Goal: Information Seeking & Learning: Learn about a topic

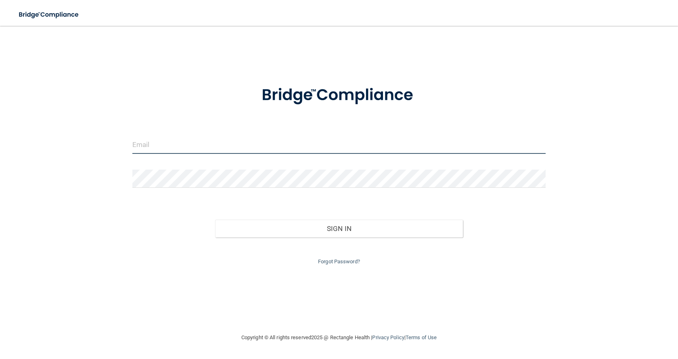
click at [215, 137] on input "email" at bounding box center [338, 145] width 413 height 18
type input "[EMAIL_ADDRESS][DOMAIN_NAME]"
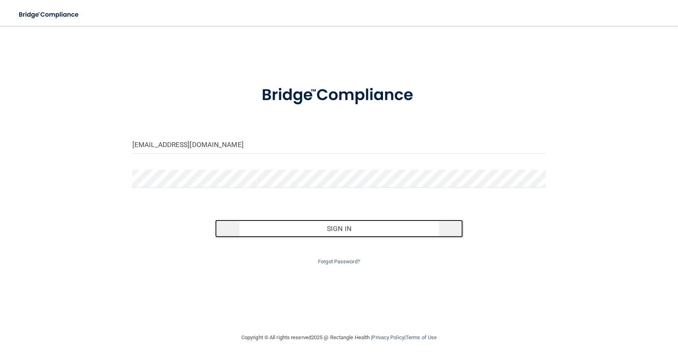
click at [332, 225] on button "Sign In" at bounding box center [339, 229] width 248 height 18
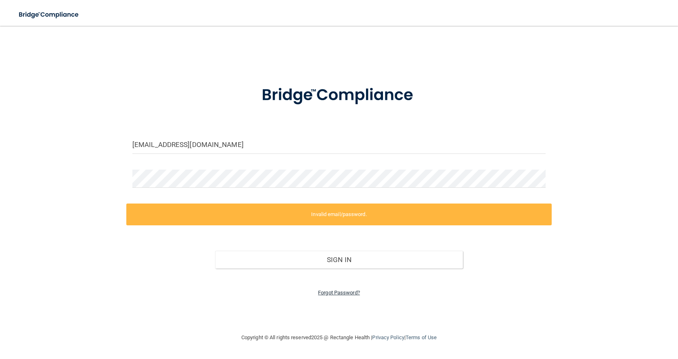
click at [330, 293] on link "Forgot Password?" at bounding box center [339, 292] width 42 height 6
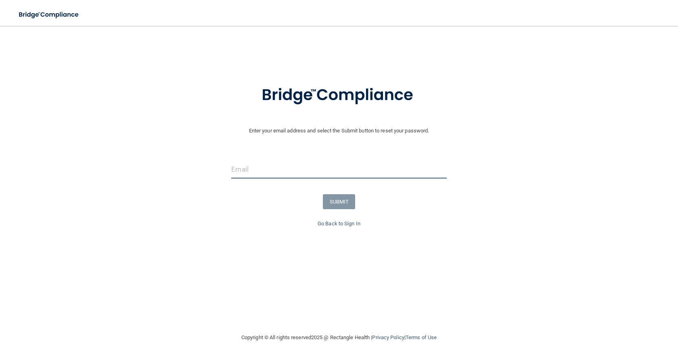
click at [269, 169] on input "email" at bounding box center [338, 169] width 215 height 18
type input "[EMAIL_ADDRESS][DOMAIN_NAME]"
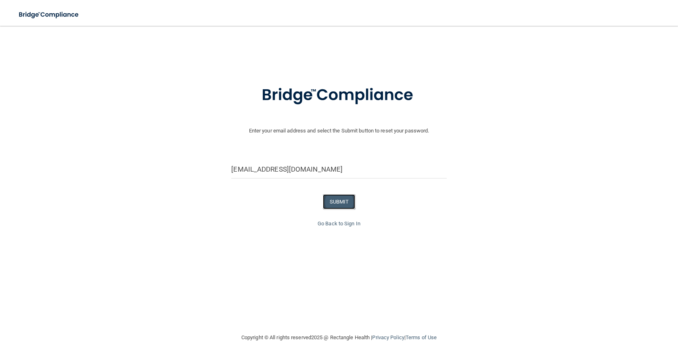
click at [344, 204] on button "SUBMIT" at bounding box center [339, 201] width 33 height 15
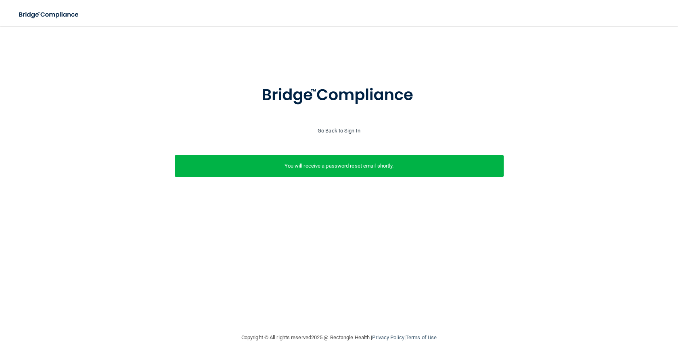
click at [329, 128] on link "Go Back to Sign In" at bounding box center [339, 131] width 43 height 6
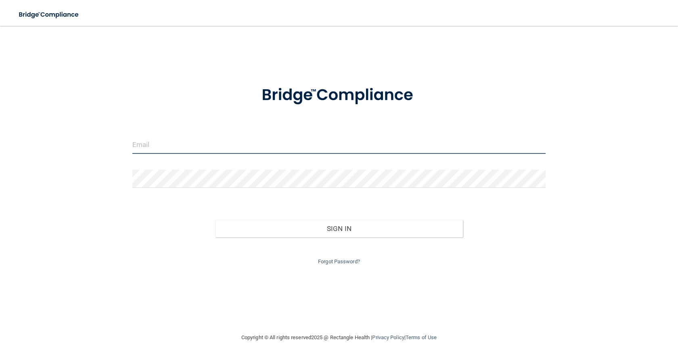
click at [289, 139] on input "email" at bounding box center [338, 145] width 413 height 18
type input "[EMAIL_ADDRESS][DOMAIN_NAME]"
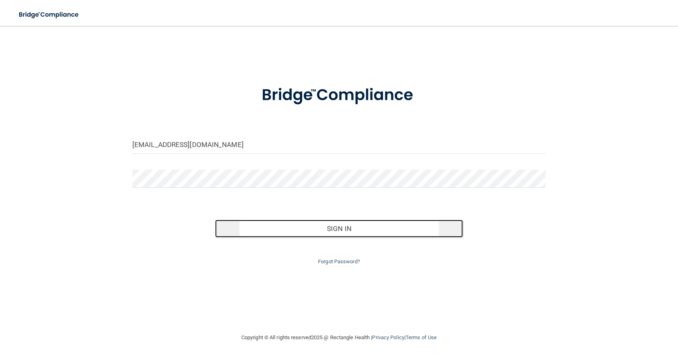
click at [320, 229] on button "Sign In" at bounding box center [339, 229] width 248 height 18
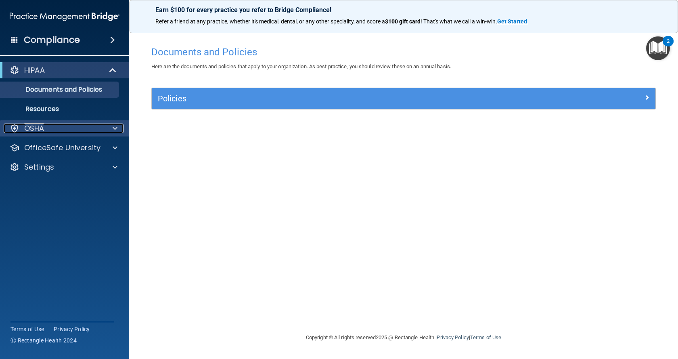
click at [105, 131] on div at bounding box center [114, 128] width 20 height 10
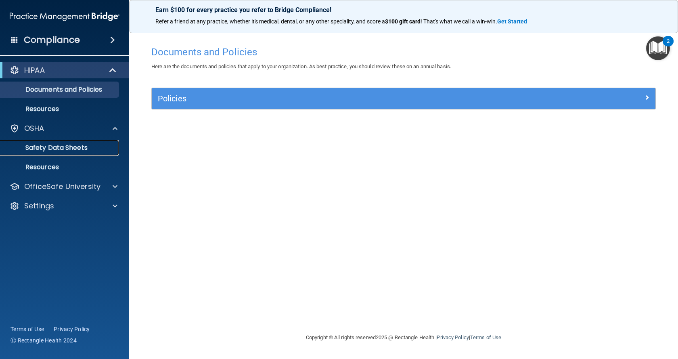
click at [78, 146] on p "Safety Data Sheets" at bounding box center [60, 148] width 110 height 8
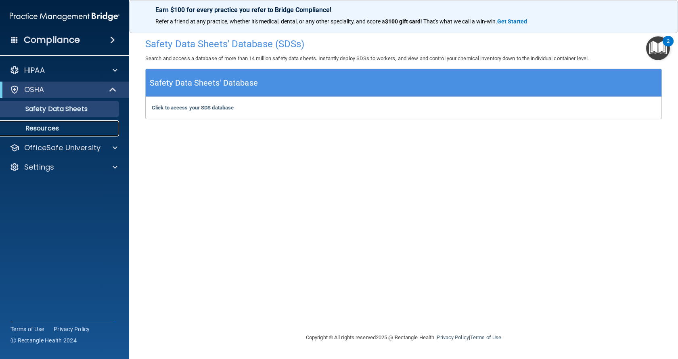
click at [57, 133] on link "Resources" at bounding box center [55, 128] width 127 height 16
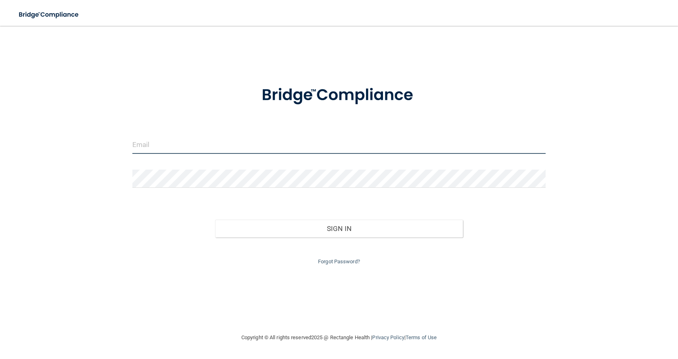
click at [256, 140] on input "email" at bounding box center [338, 145] width 413 height 18
type input "[EMAIL_ADDRESS][DOMAIN_NAME]"
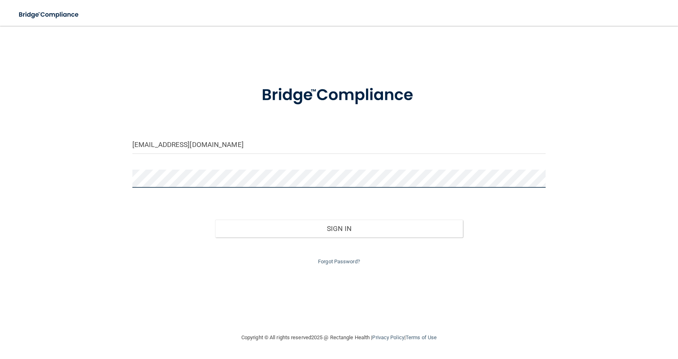
click at [215, 220] on button "Sign In" at bounding box center [339, 229] width 248 height 18
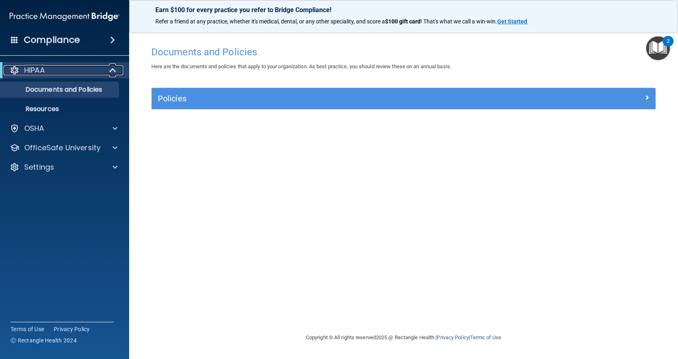
click at [112, 73] on span at bounding box center [113, 70] width 7 height 10
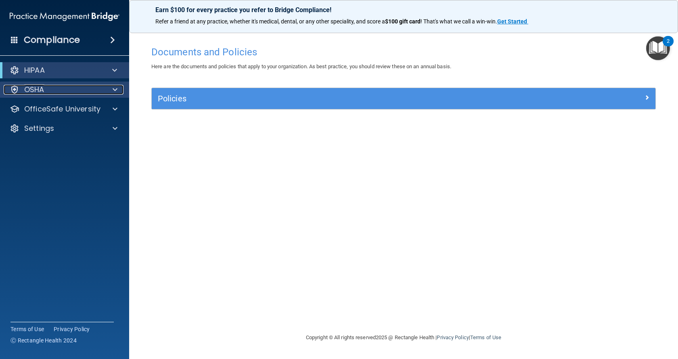
click at [109, 89] on div at bounding box center [114, 90] width 20 height 10
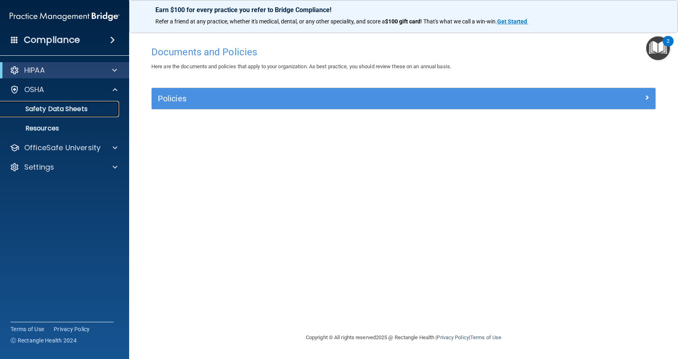
click at [90, 109] on p "Safety Data Sheets" at bounding box center [60, 109] width 110 height 8
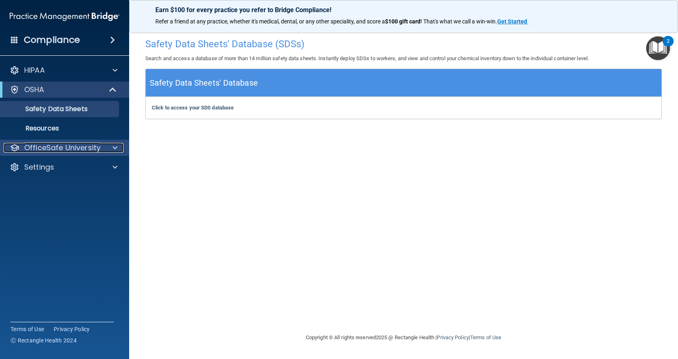
click at [83, 145] on p "OfficeSafe University" at bounding box center [62, 148] width 76 height 10
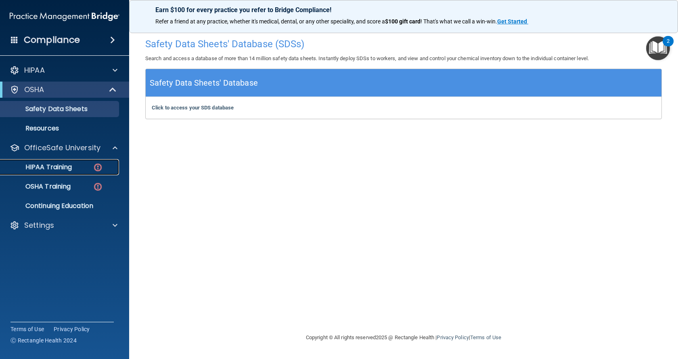
click at [80, 167] on div "HIPAA Training" at bounding box center [60, 167] width 110 height 8
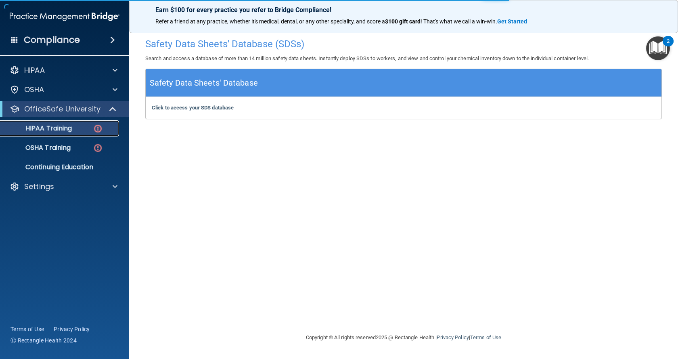
click at [98, 128] on img at bounding box center [98, 128] width 10 height 10
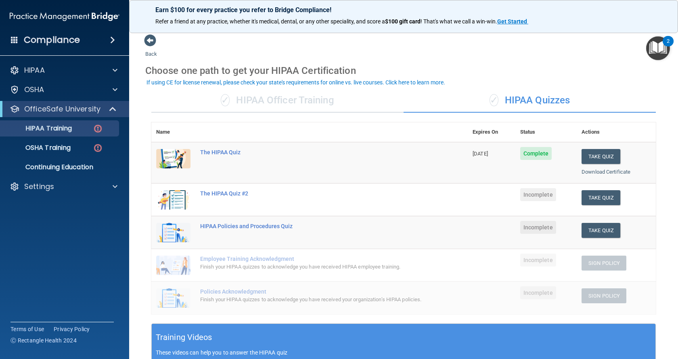
click at [532, 197] on span "Incomplete" at bounding box center [538, 194] width 36 height 13
click at [584, 199] on button "Take Quiz" at bounding box center [600, 197] width 39 height 15
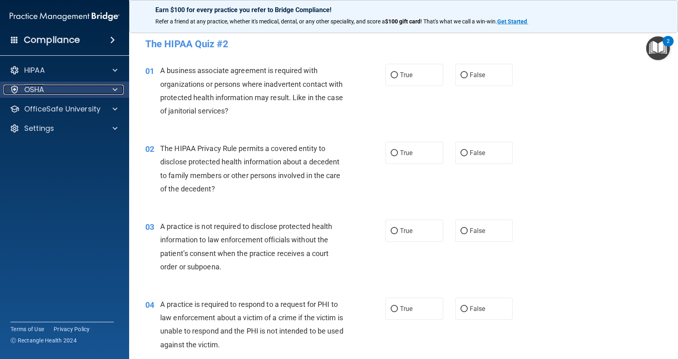
click at [108, 91] on div at bounding box center [114, 90] width 20 height 10
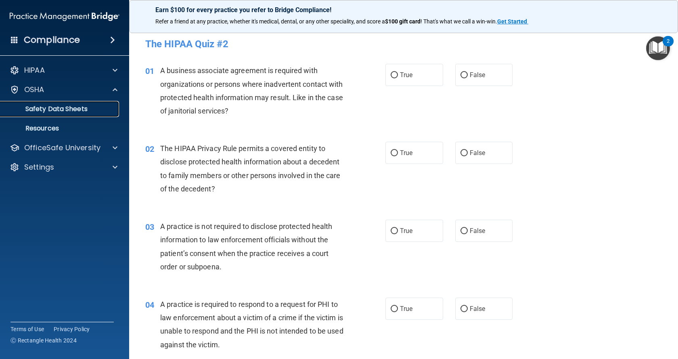
click at [79, 105] on p "Safety Data Sheets" at bounding box center [60, 109] width 110 height 8
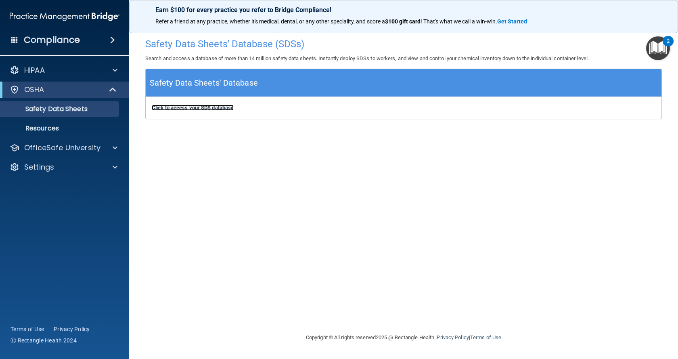
click at [200, 109] on b "Click to access your SDS database" at bounding box center [193, 108] width 82 height 6
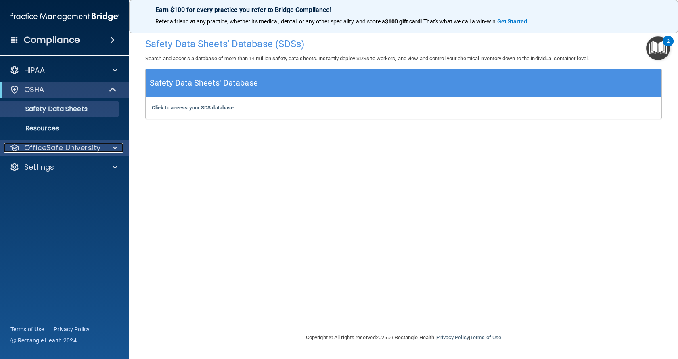
click at [107, 143] on div at bounding box center [114, 148] width 20 height 10
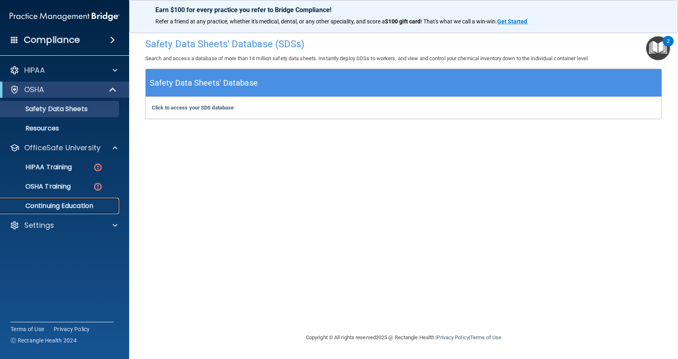
click at [89, 202] on p "Continuing Education" at bounding box center [60, 206] width 110 height 8
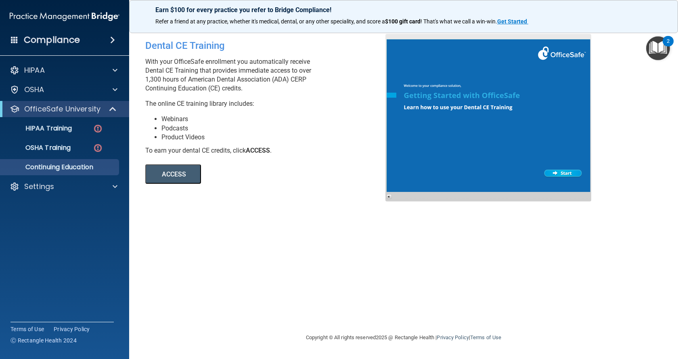
click at [573, 174] on div at bounding box center [488, 117] width 206 height 167
click at [96, 132] on img at bounding box center [98, 128] width 10 height 10
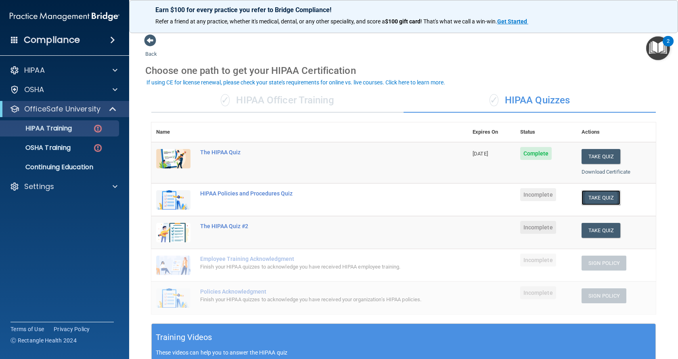
click at [598, 201] on button "Take Quiz" at bounding box center [600, 197] width 39 height 15
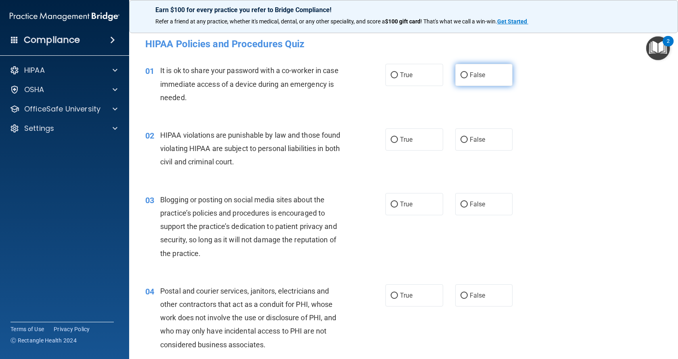
click at [460, 77] on input "False" at bounding box center [463, 75] width 7 height 6
radio input "true"
click at [401, 138] on span "True" at bounding box center [406, 140] width 13 height 8
click at [398, 138] on input "True" at bounding box center [394, 140] width 7 height 6
radio input "true"
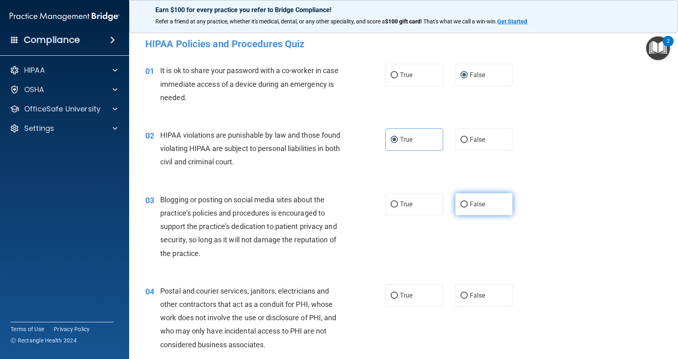
click at [465, 207] on label "False" at bounding box center [484, 204] width 58 height 22
click at [465, 207] on input "False" at bounding box center [463, 204] width 7 height 6
radio input "true"
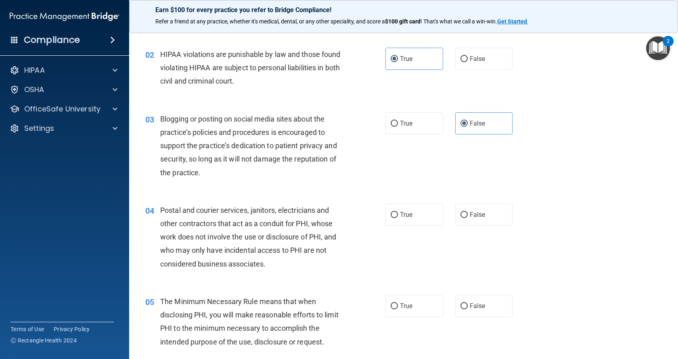
scroll to position [102, 0]
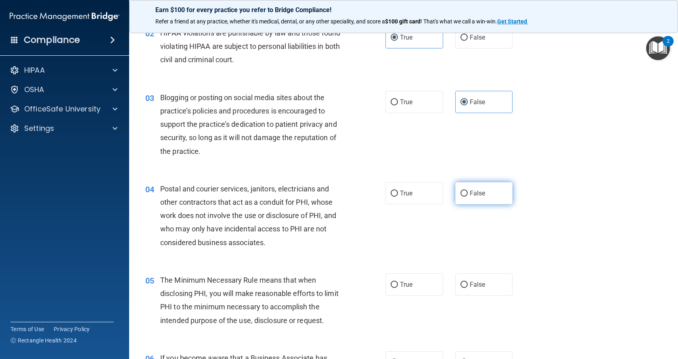
click at [490, 188] on label "False" at bounding box center [484, 193] width 58 height 22
click at [468, 190] on input "False" at bounding box center [463, 193] width 7 height 6
radio input "true"
click at [412, 290] on label "True" at bounding box center [414, 284] width 58 height 22
click at [398, 288] on input "True" at bounding box center [394, 285] width 7 height 6
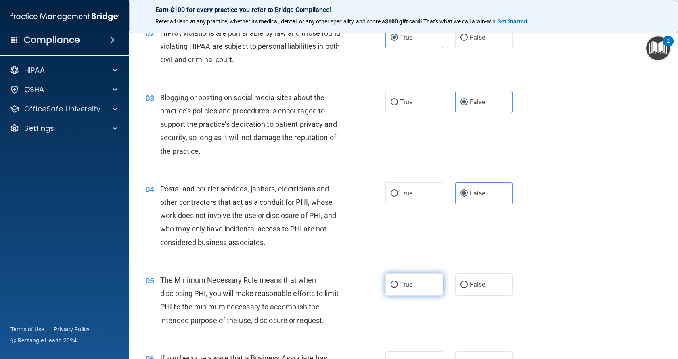
radio input "true"
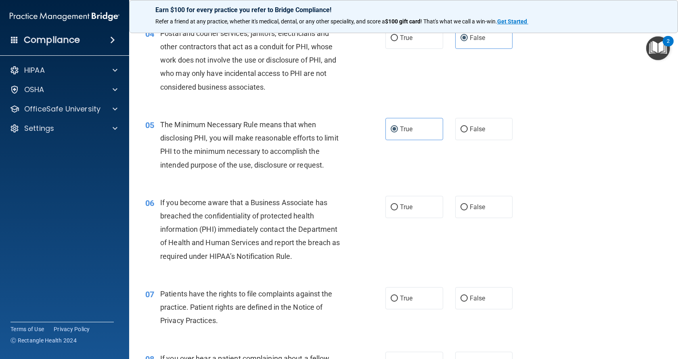
scroll to position [263, 0]
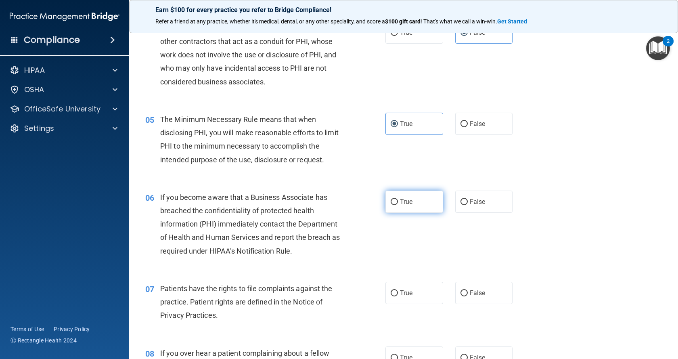
click at [403, 203] on span "True" at bounding box center [406, 202] width 13 height 8
click at [398, 203] on input "True" at bounding box center [394, 202] width 7 height 6
radio input "true"
click at [412, 292] on label "True" at bounding box center [414, 293] width 58 height 22
click at [398, 292] on input "True" at bounding box center [394, 293] width 7 height 6
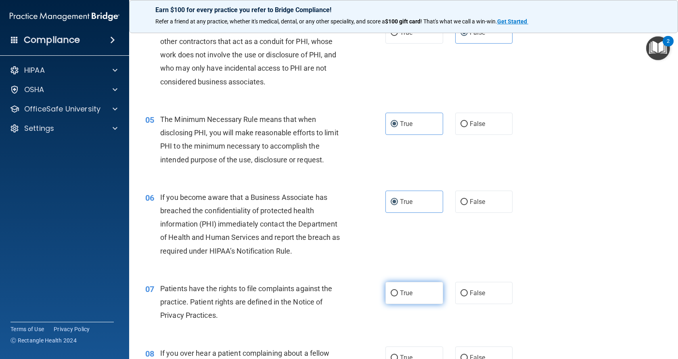
radio input "true"
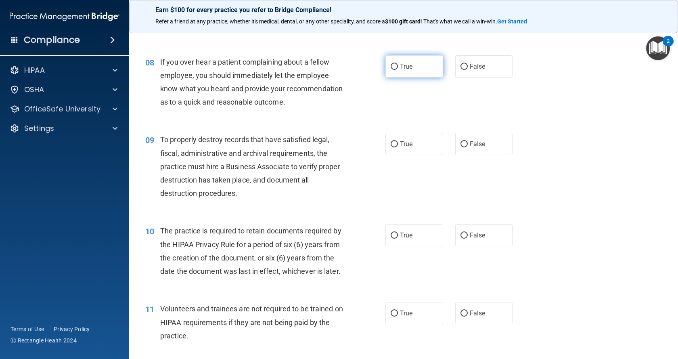
click at [412, 66] on label "True" at bounding box center [414, 66] width 58 height 22
click at [398, 66] on input "True" at bounding box center [394, 67] width 7 height 6
radio input "true"
